Goal: Task Accomplishment & Management: Manage account settings

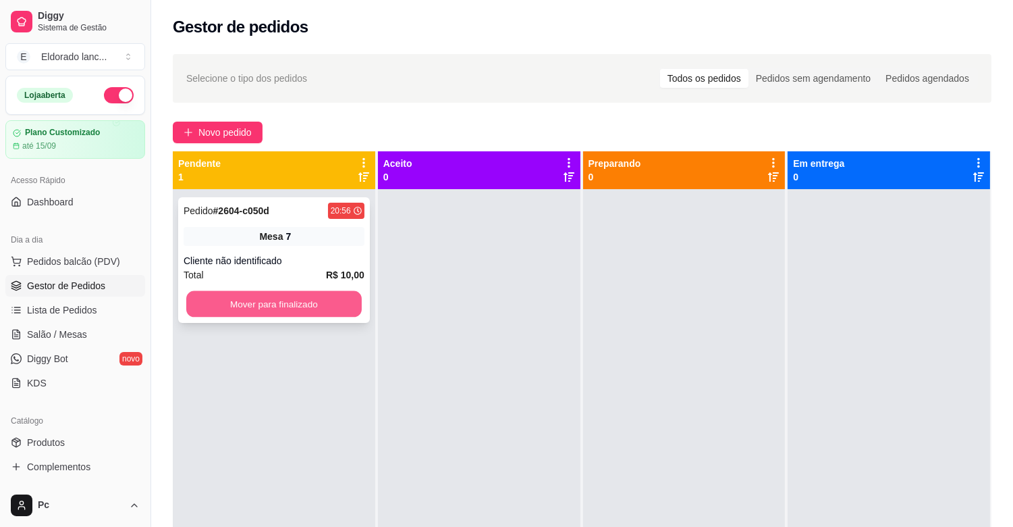
click at [273, 296] on button "Mover para finalizado" at bounding box center [274, 304] width 176 height 26
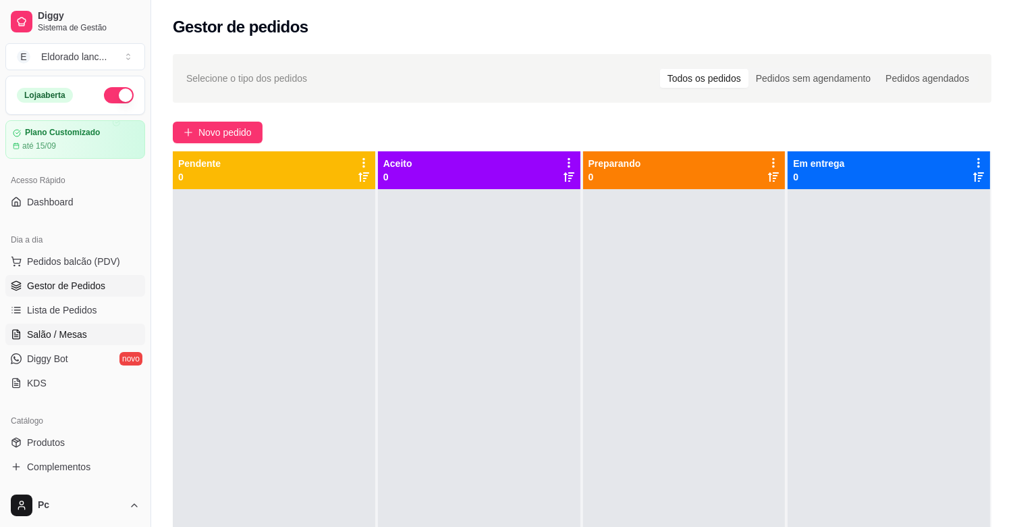
click at [27, 342] on link "Salão / Mesas" at bounding box center [75, 334] width 140 height 22
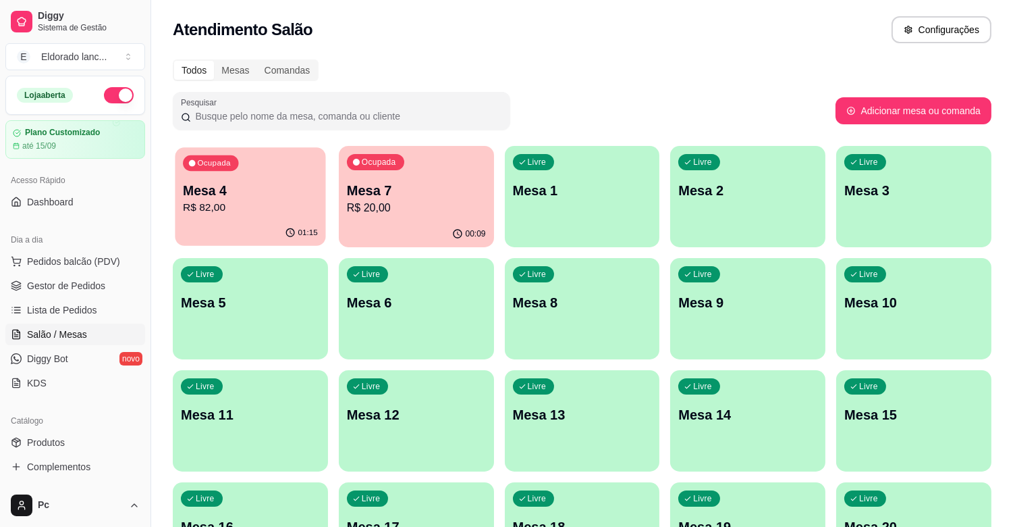
click at [261, 213] on p "R$ 82,00" at bounding box center [250, 208] width 135 height 16
click at [77, 286] on span "Gestor de Pedidos" at bounding box center [66, 286] width 78 height 14
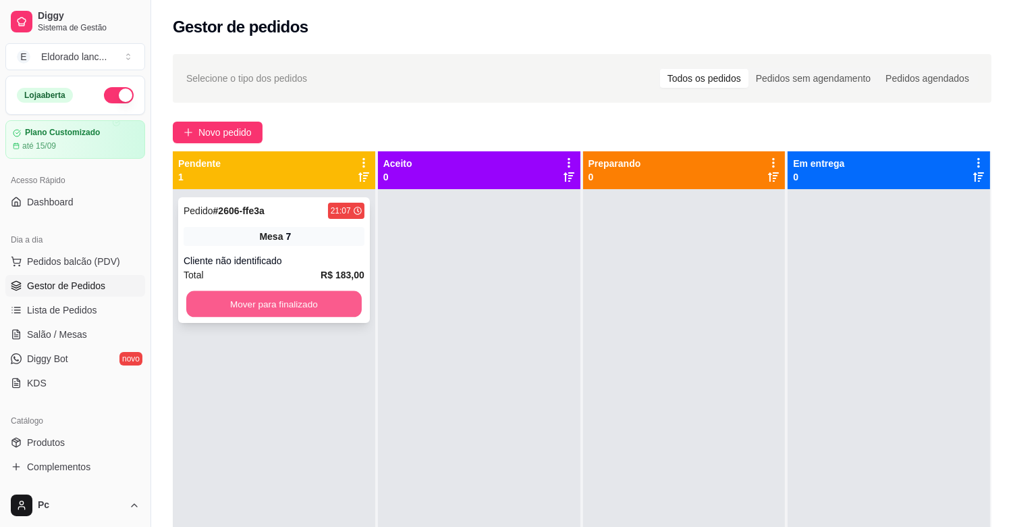
click at [299, 295] on button "Mover para finalizado" at bounding box center [274, 304] width 176 height 26
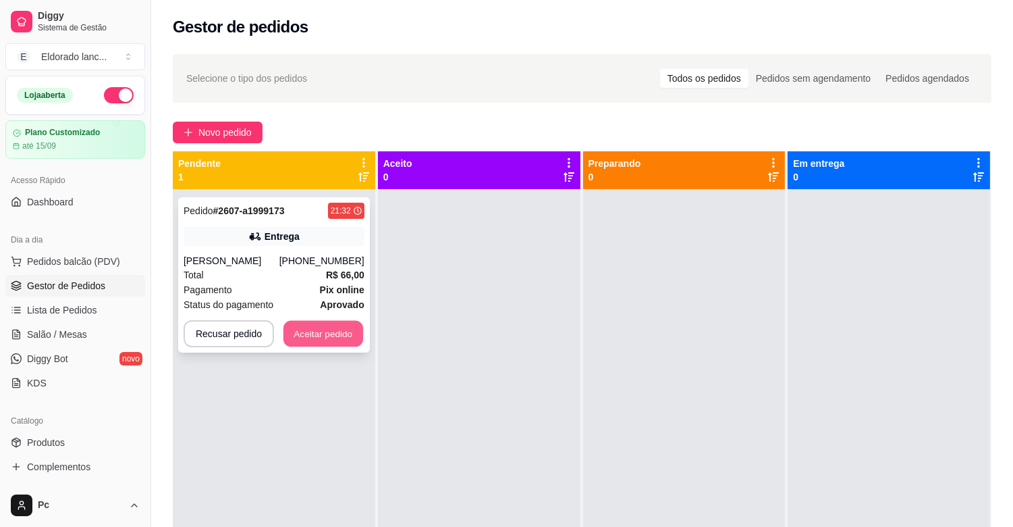
click at [294, 331] on button "Aceitar pedido" at bounding box center [324, 334] width 80 height 26
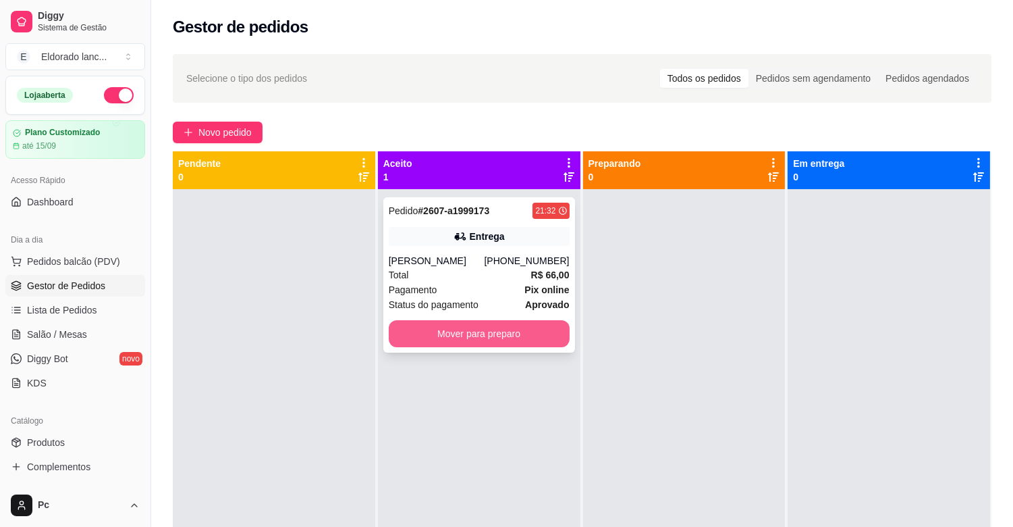
click at [545, 346] on div "Mover para preparo" at bounding box center [479, 333] width 181 height 27
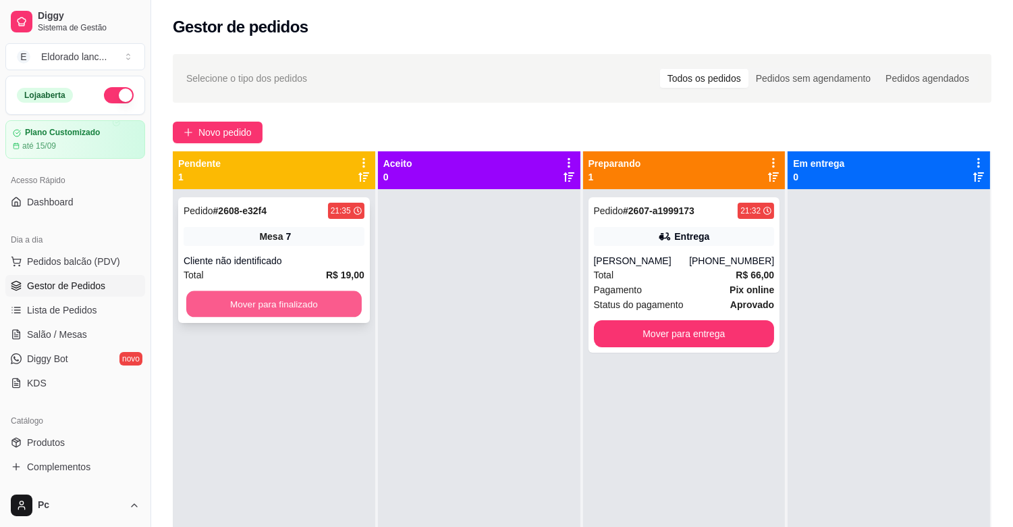
click at [304, 306] on button "Mover para finalizado" at bounding box center [274, 304] width 176 height 26
click at [244, 300] on button "Mover para finalizado" at bounding box center [274, 303] width 181 height 27
click at [326, 306] on button "Mover para finalizado" at bounding box center [274, 303] width 181 height 27
click at [326, 306] on button "Mover para finalizado" at bounding box center [274, 304] width 176 height 26
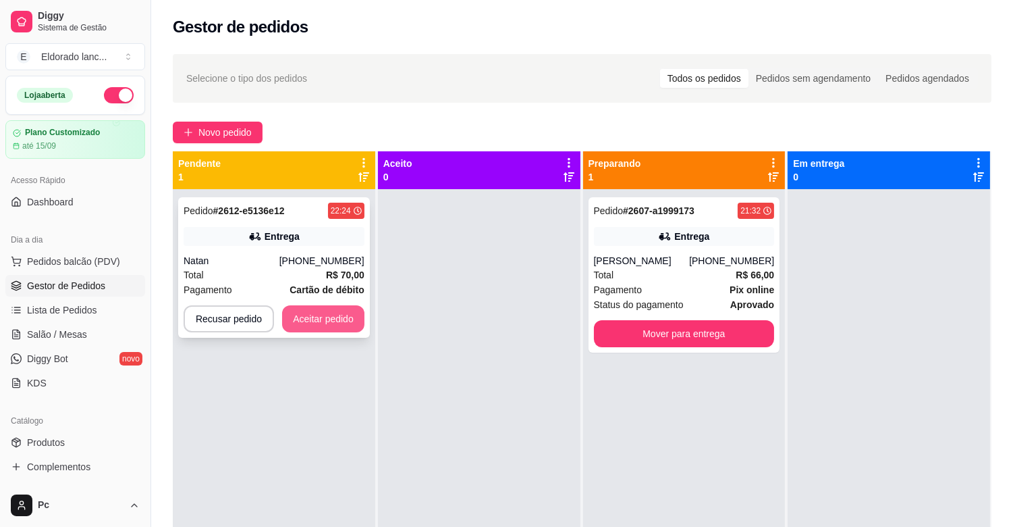
click at [311, 309] on button "Aceitar pedido" at bounding box center [323, 318] width 82 height 27
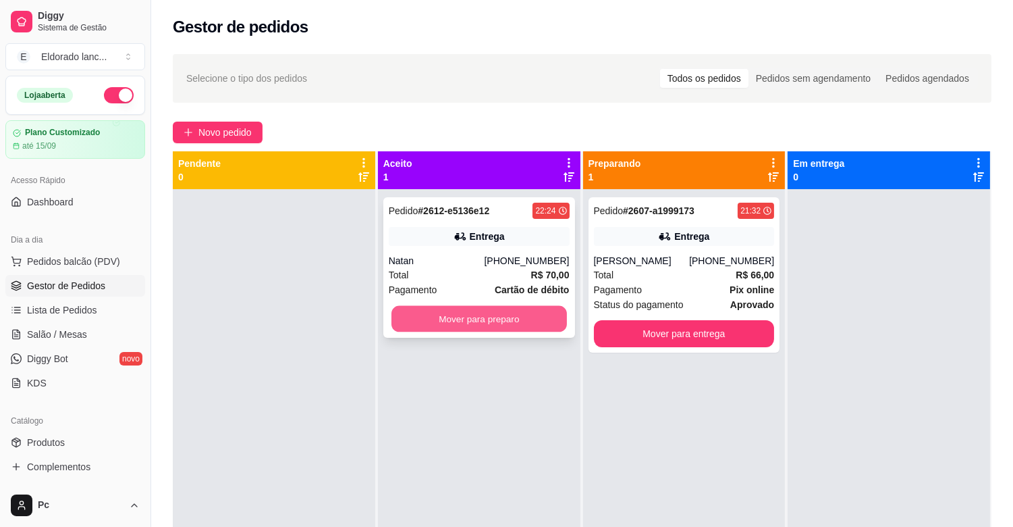
click at [428, 319] on button "Mover para preparo" at bounding box center [480, 319] width 176 height 26
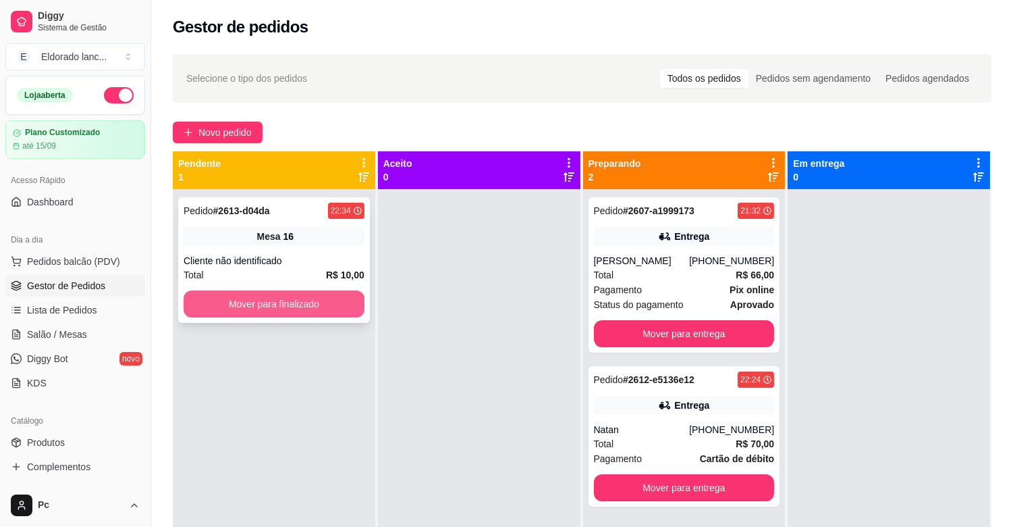
click at [288, 313] on button "Mover para finalizado" at bounding box center [274, 303] width 181 height 27
